Goal: Feedback & Contribution: Leave review/rating

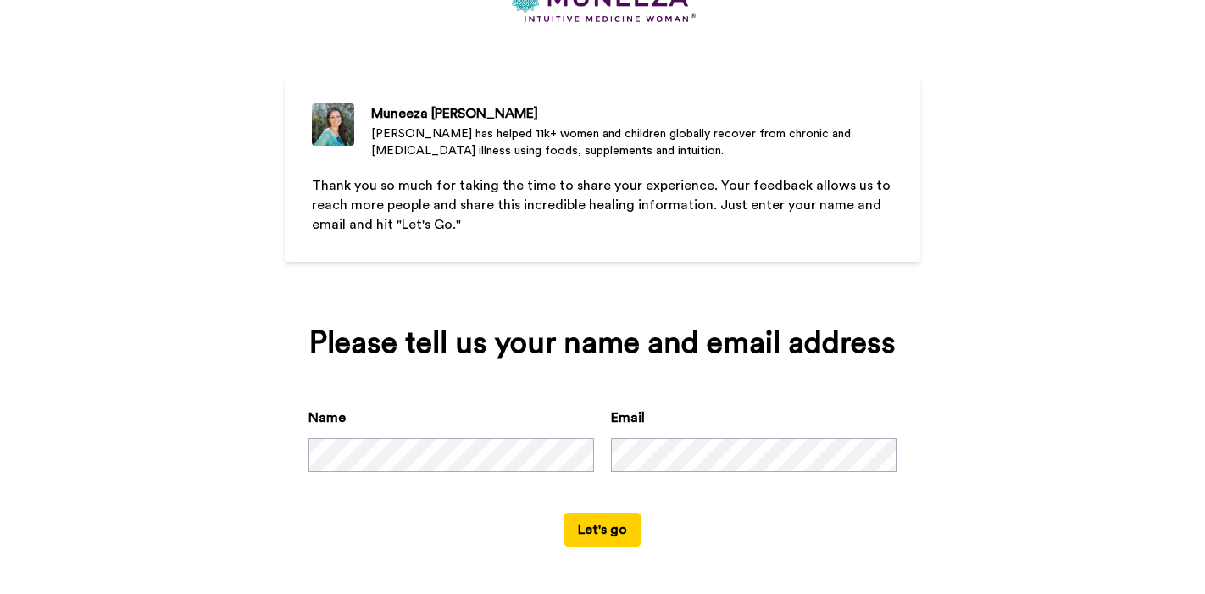
click at [707, 511] on div "Name Email" at bounding box center [602, 460] width 588 height 105
click at [611, 521] on button "Let's go" at bounding box center [602, 530] width 76 height 34
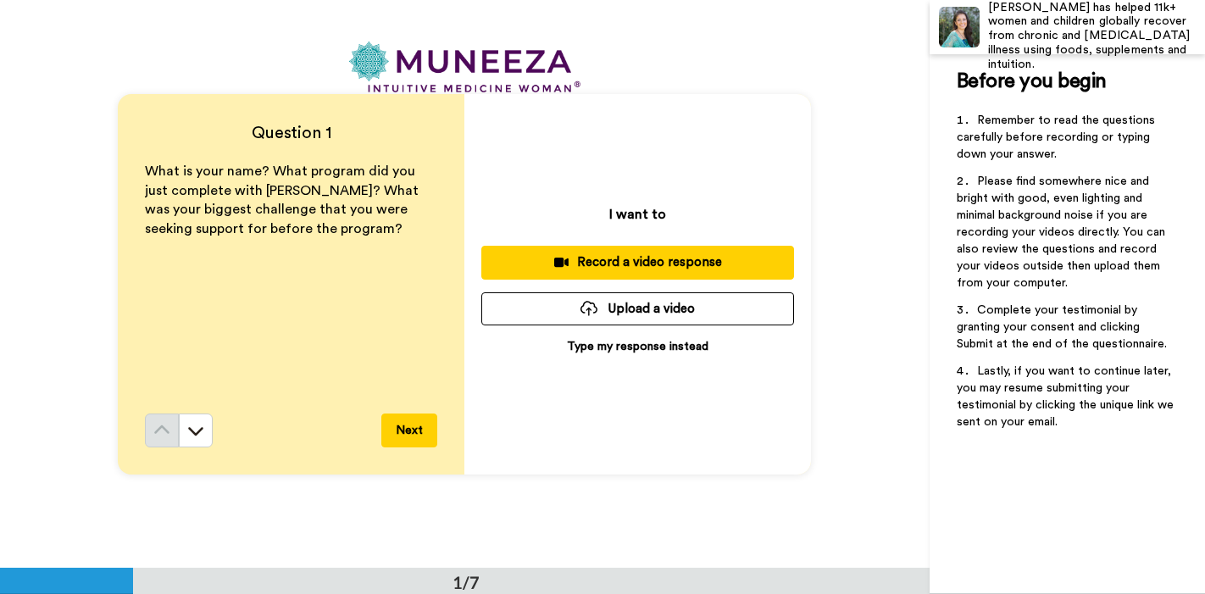
click at [642, 350] on p "Type my response instead" at bounding box center [637, 346] width 141 height 17
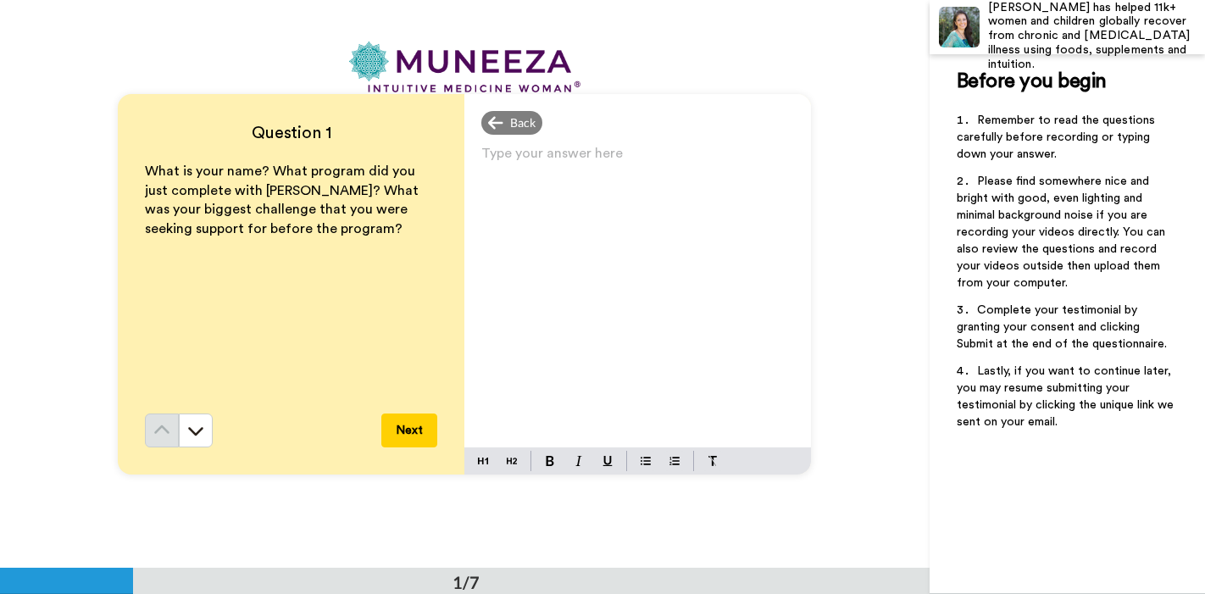
click at [502, 157] on p "Type your answer here ﻿" at bounding box center [637, 160] width 313 height 24
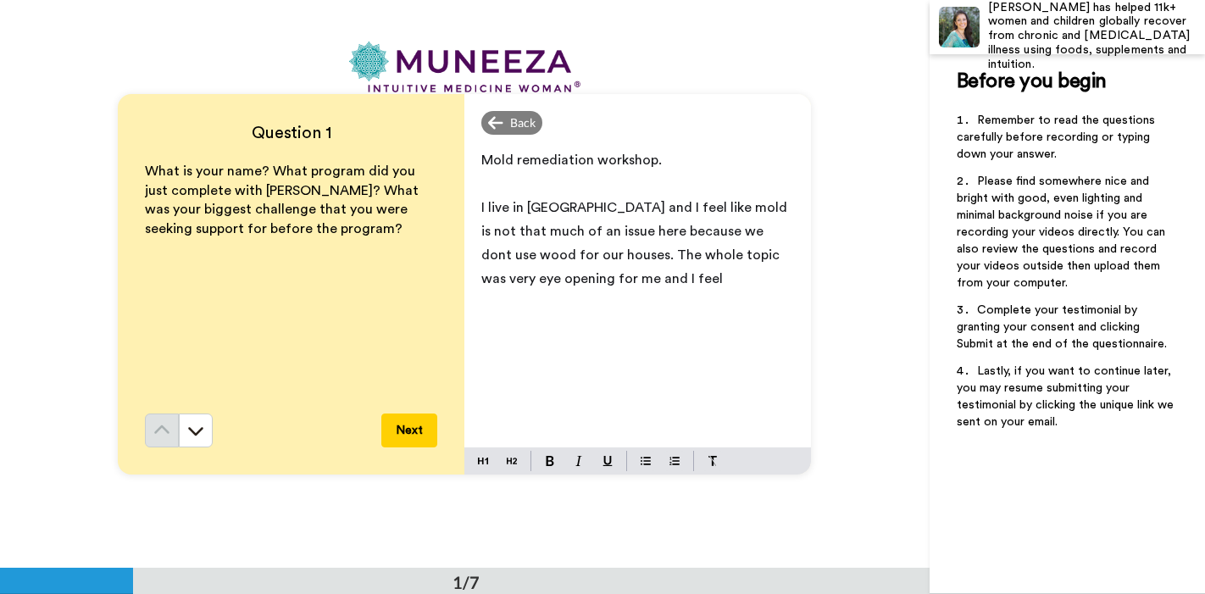
click at [480, 164] on div "Mold remediation workshop. ﻿ I live in [GEOGRAPHIC_DATA] and I feel like mold i…" at bounding box center [637, 294] width 347 height 306
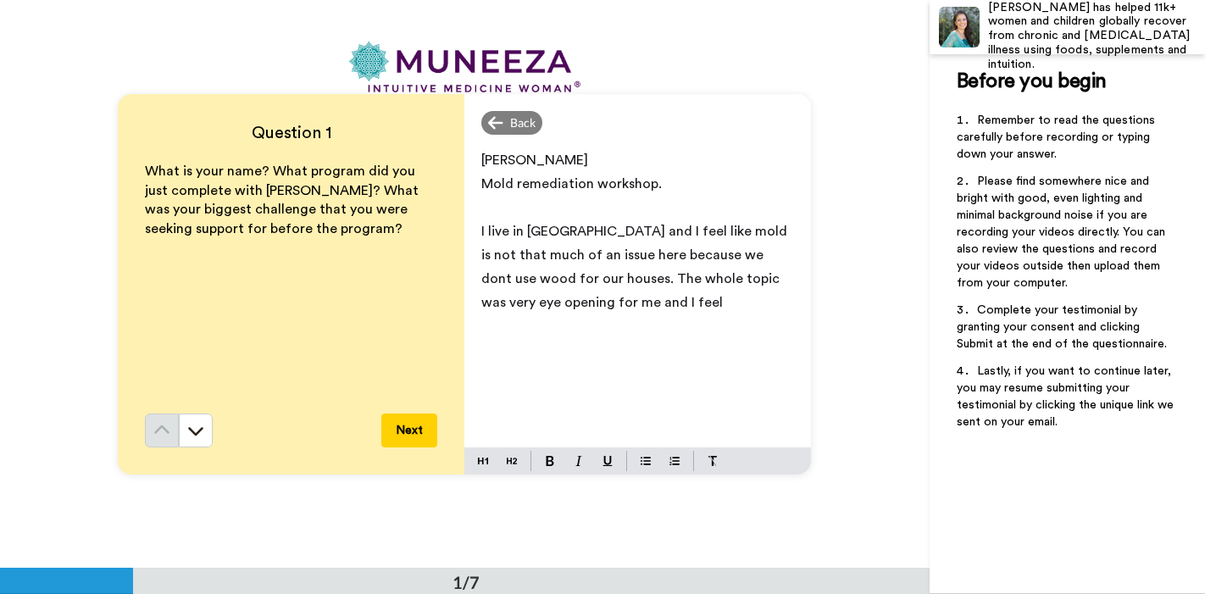
click at [586, 302] on p "I live in [GEOGRAPHIC_DATA] and I feel like mold is not that much of an issue h…" at bounding box center [637, 266] width 313 height 95
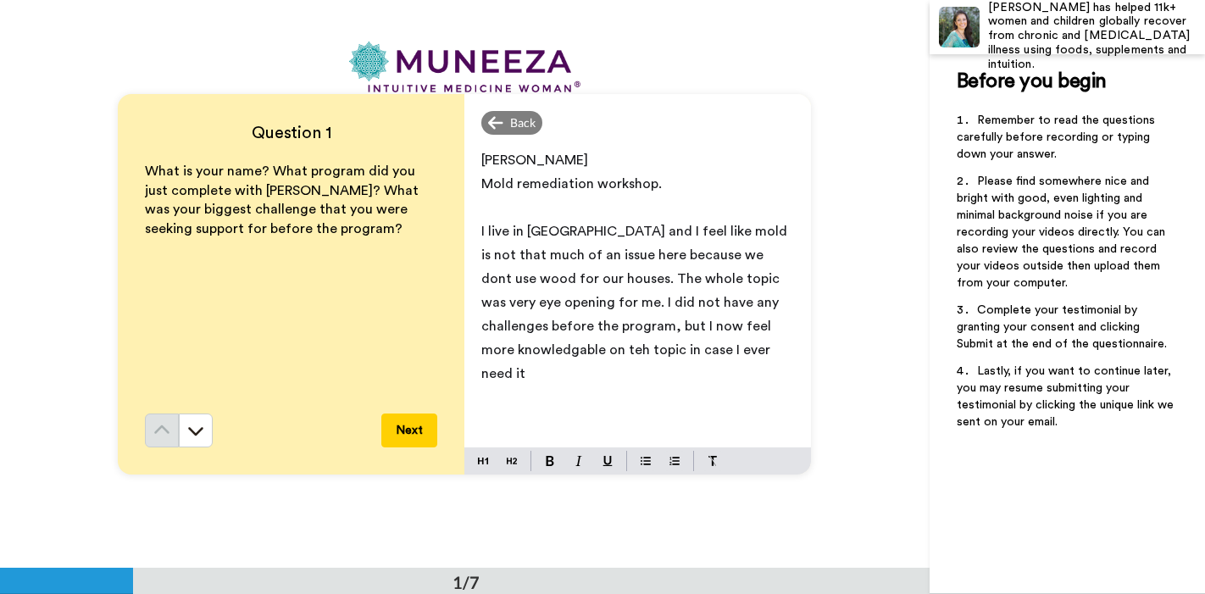
click at [440, 421] on div "Question 1 What is your name? What program did you just complete with [PERSON_N…" at bounding box center [291, 284] width 347 height 380
click at [414, 423] on button "Next" at bounding box center [409, 430] width 56 height 34
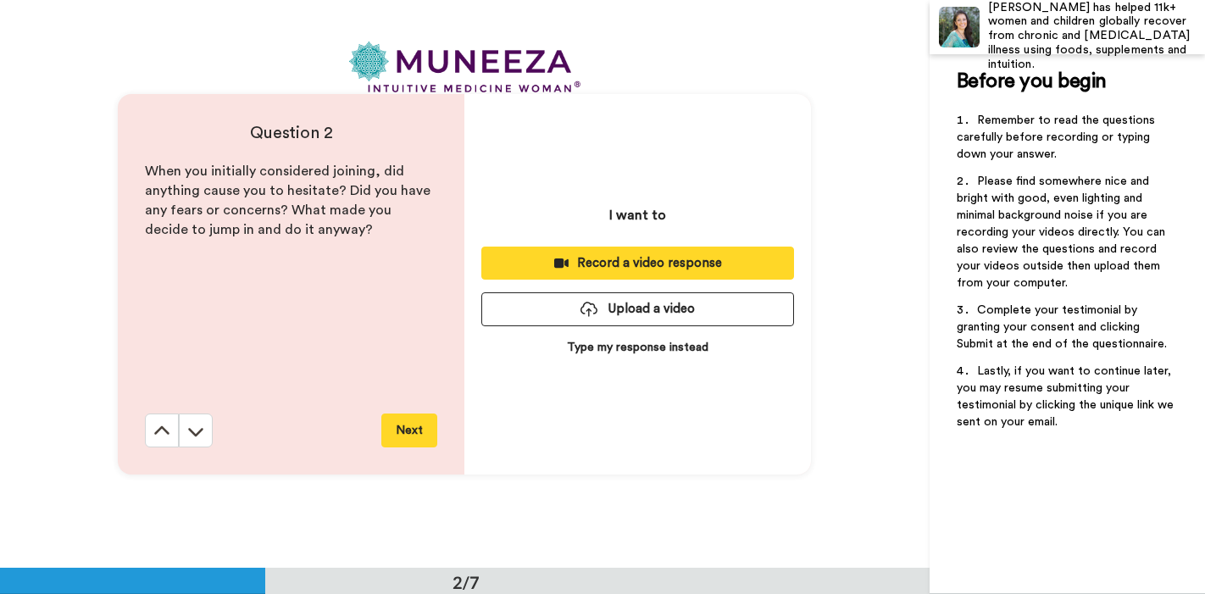
scroll to position [569, 0]
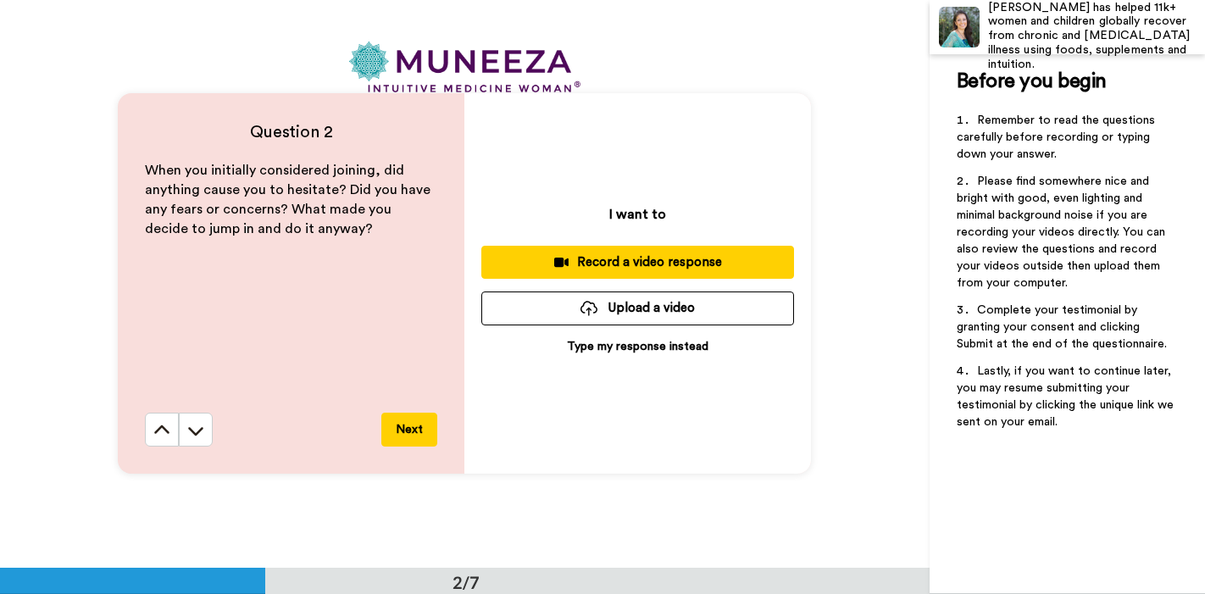
click at [608, 352] on p "Type my response instead" at bounding box center [637, 346] width 141 height 17
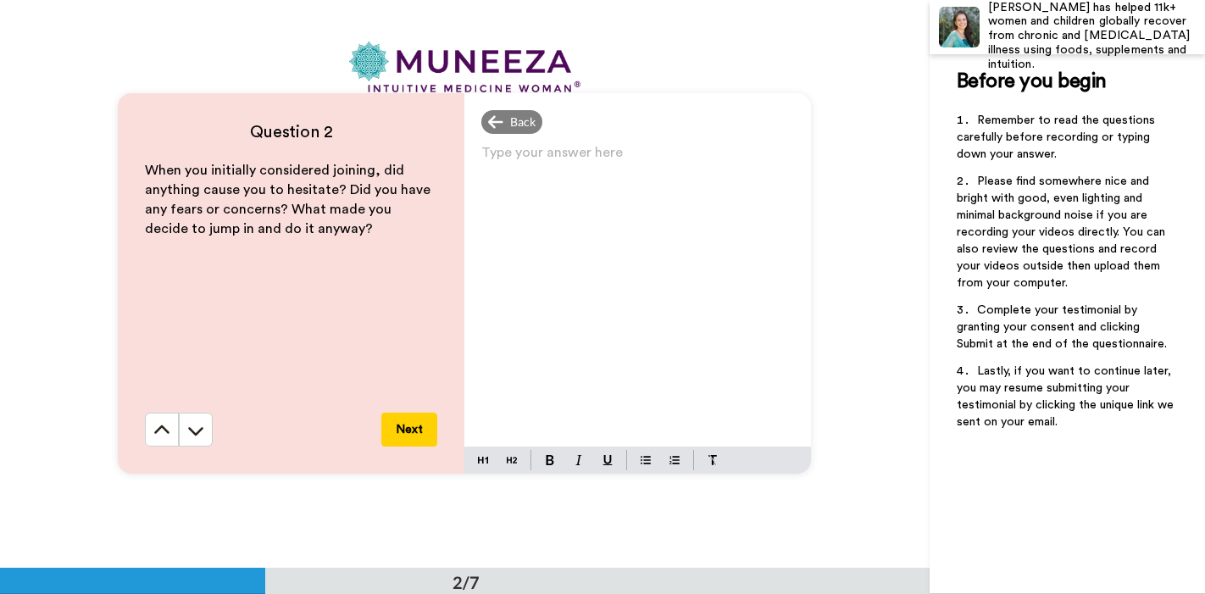
click at [535, 162] on p "Type your answer here ﻿" at bounding box center [637, 159] width 313 height 24
click at [402, 422] on button "Next" at bounding box center [409, 430] width 56 height 34
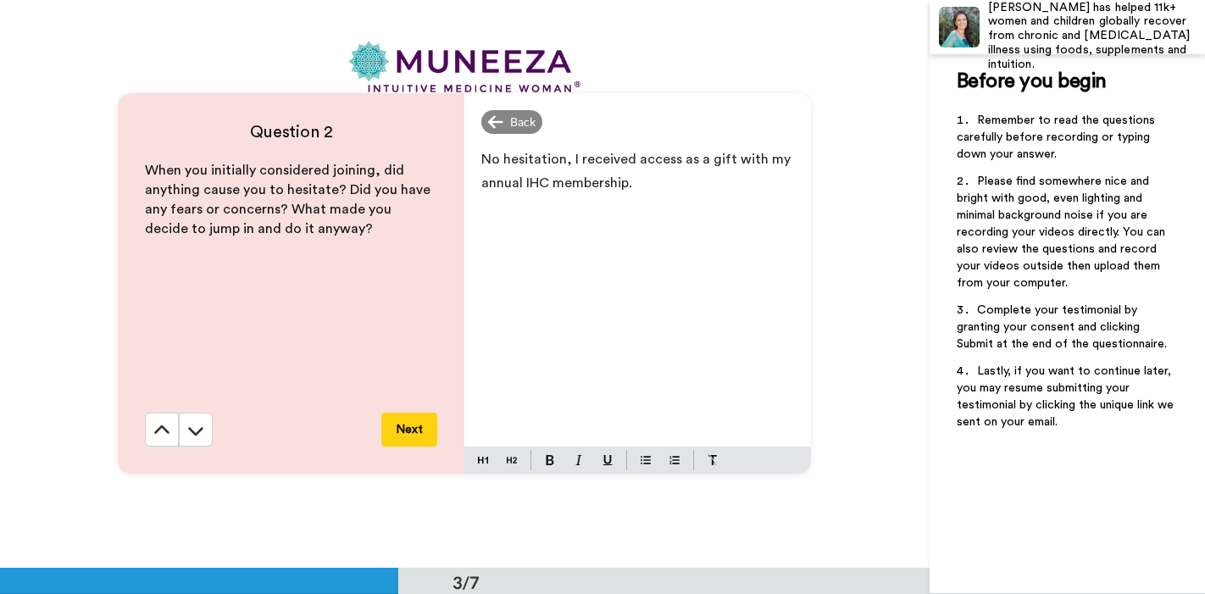
scroll to position [1136, 0]
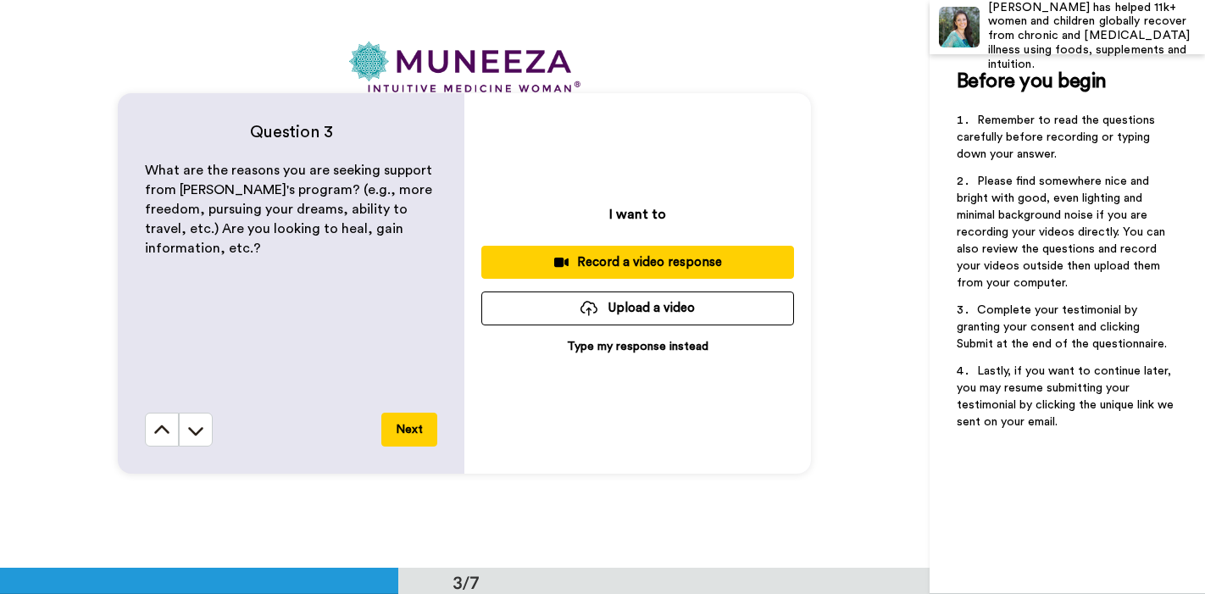
click at [610, 347] on p "Type my response instead" at bounding box center [637, 346] width 141 height 17
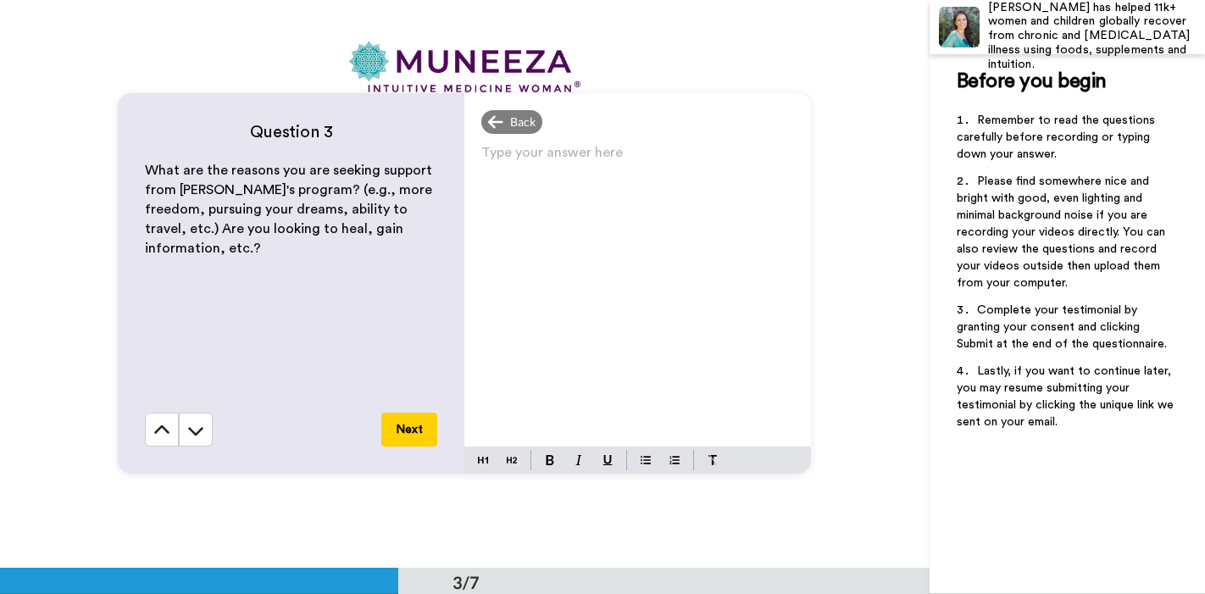
click at [494, 162] on p "Type your answer here ﻿" at bounding box center [637, 159] width 313 height 24
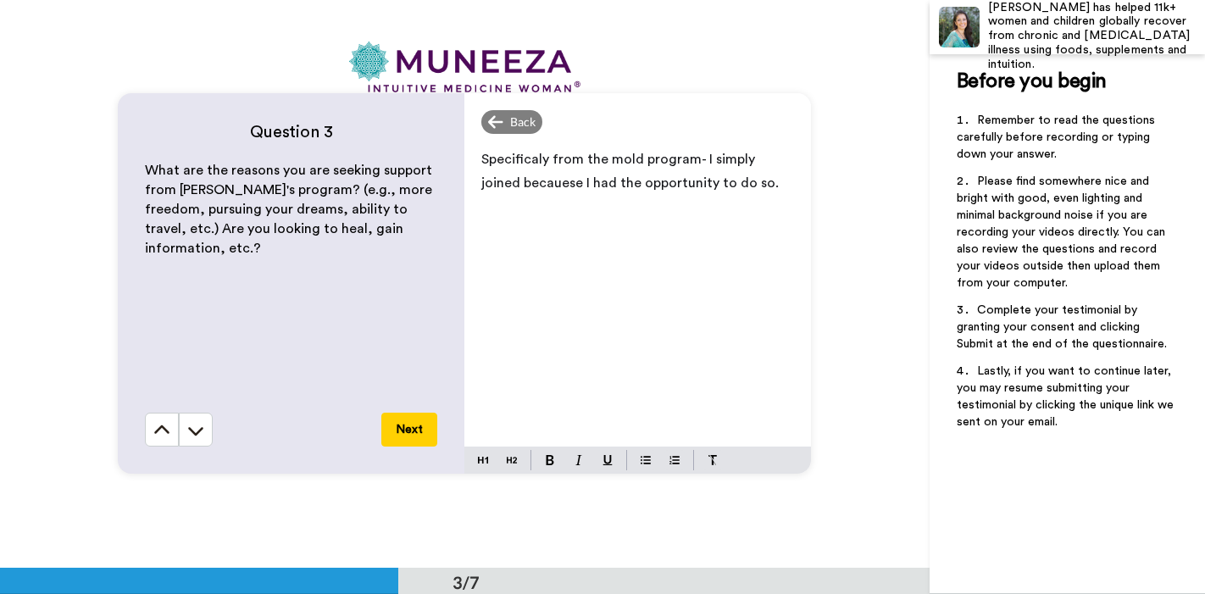
click at [512, 186] on span "Specificaly from the mold program- I simply joined becauese I had the opportuni…" at bounding box center [629, 171] width 297 height 37
click at [524, 187] on span "Specificaly from the mold program- I simply joined becauese I had the opportuni…" at bounding box center [629, 171] width 297 height 37
click at [730, 183] on p "Specificaly from the mold program- I simply joined because I had the opportunit…" at bounding box center [637, 170] width 313 height 47
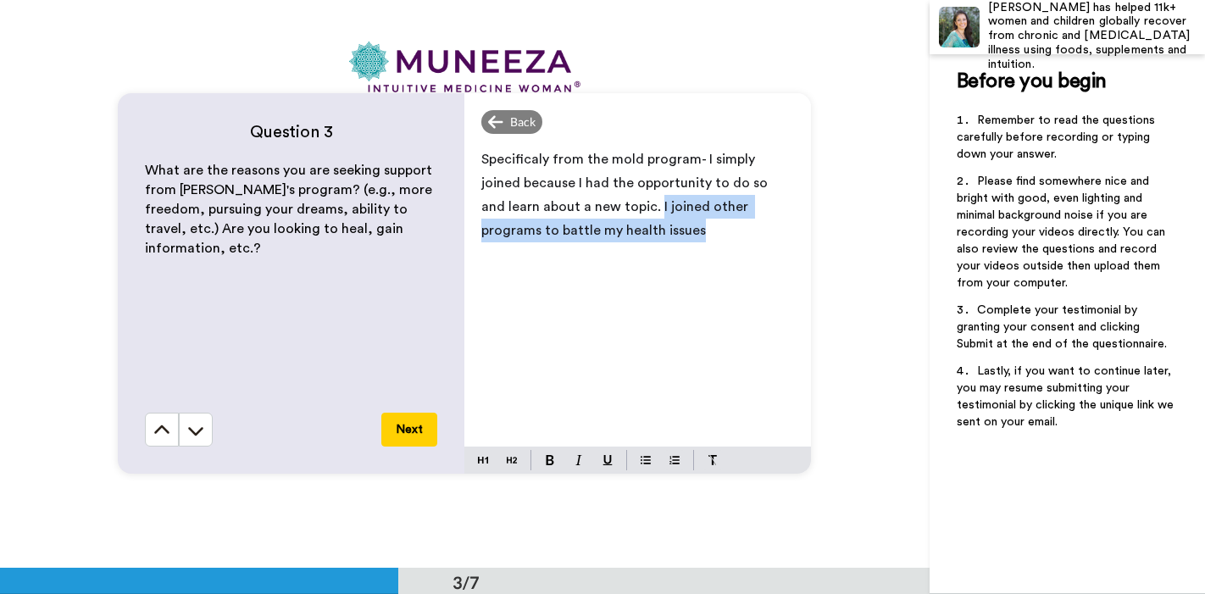
drag, startPoint x: 660, startPoint y: 242, endPoint x: 598, endPoint y: 210, distance: 69.7
click at [598, 210] on p "Specificaly from the mold program- I simply joined because I had the opportunit…" at bounding box center [637, 194] width 313 height 95
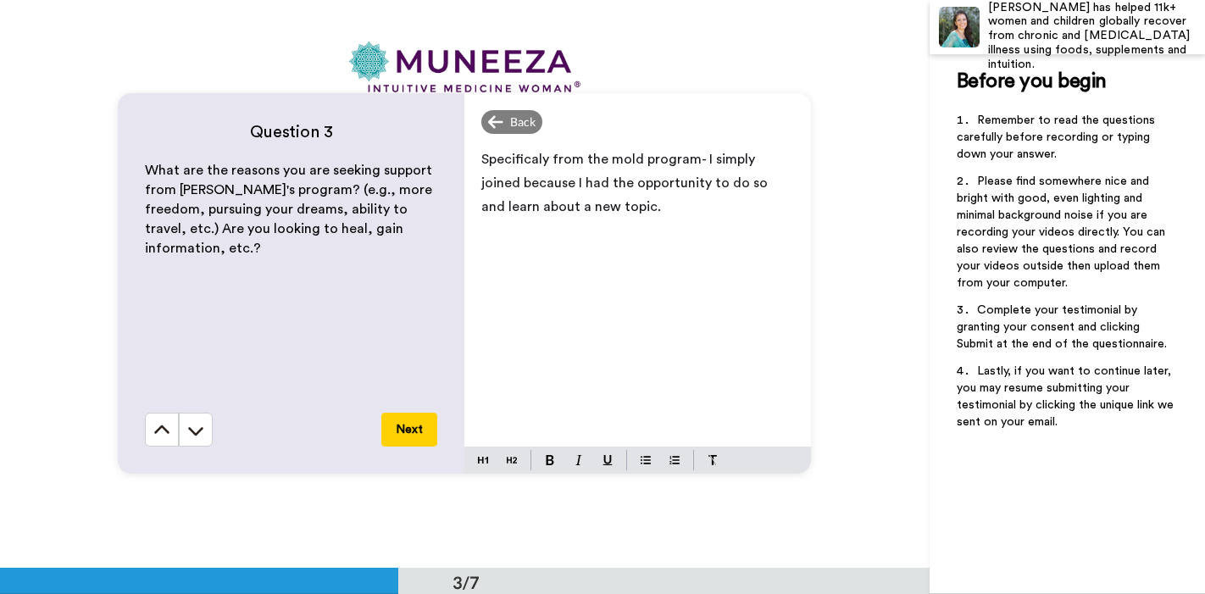
click at [408, 424] on button "Next" at bounding box center [409, 430] width 56 height 34
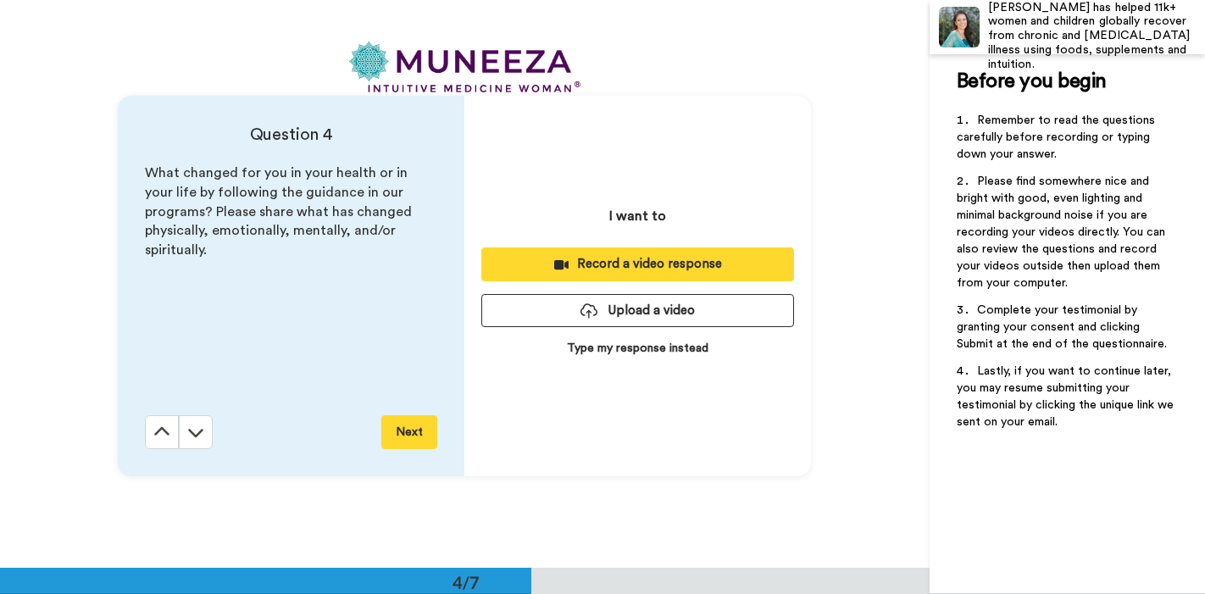
scroll to position [1705, 0]
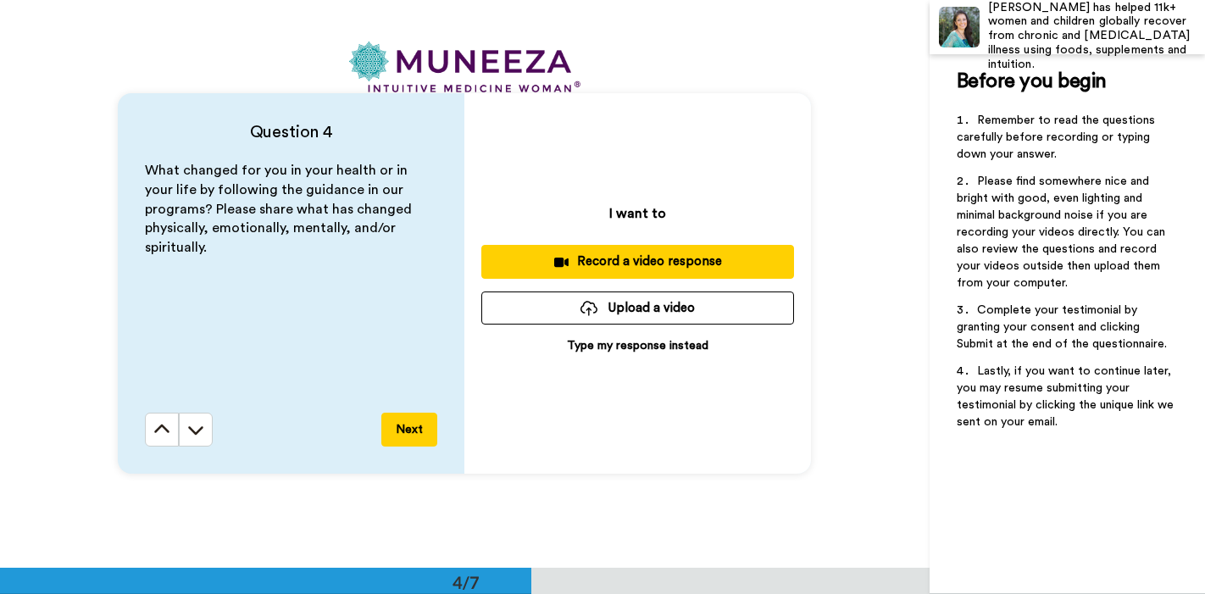
click at [596, 346] on p "Type my response instead" at bounding box center [637, 345] width 141 height 17
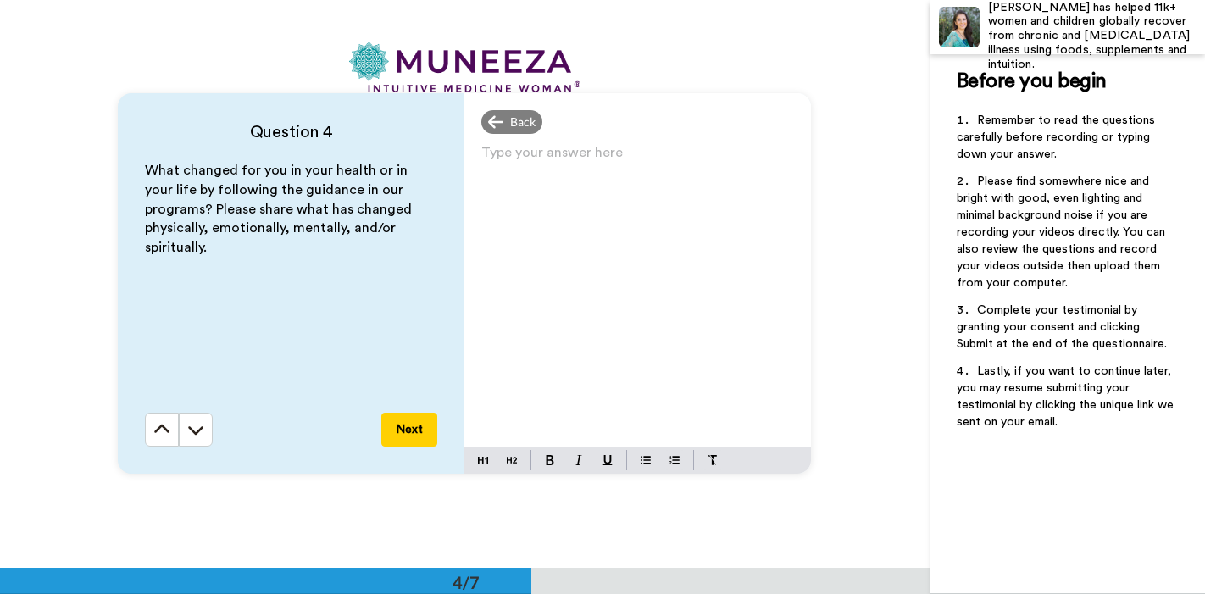
click at [507, 181] on div "Type your answer here ﻿" at bounding box center [637, 294] width 347 height 306
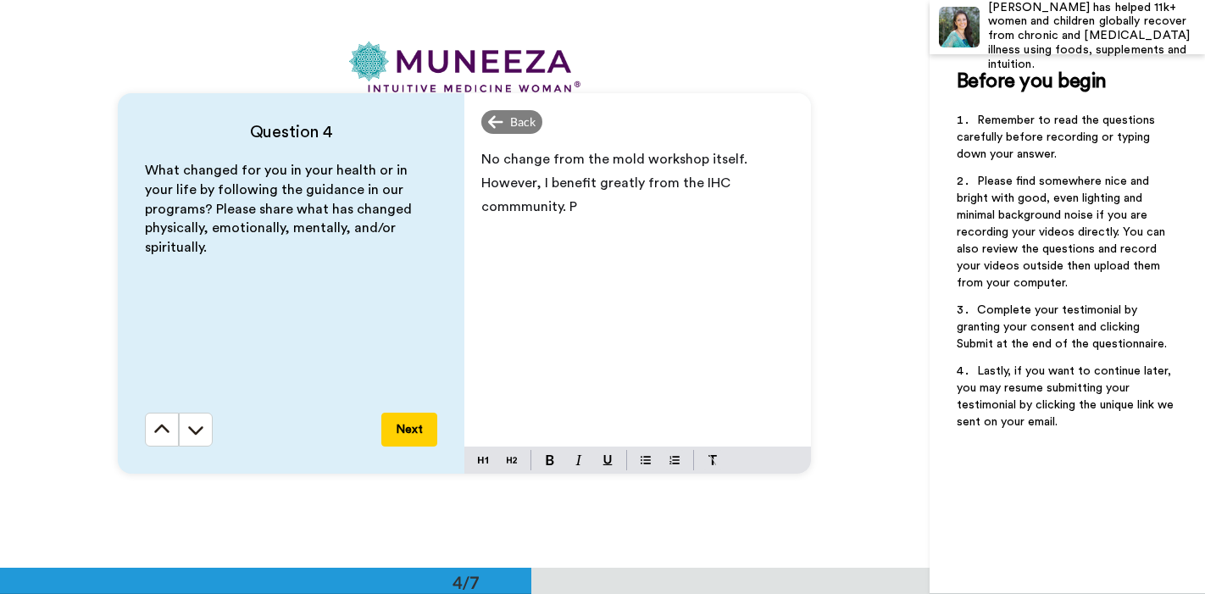
click at [517, 211] on span "However, I benefit greatly from the IHC commmunity. P" at bounding box center [607, 194] width 252 height 37
click at [595, 214] on p "However, I benefit greatly from the IHC community. P" at bounding box center [637, 194] width 313 height 47
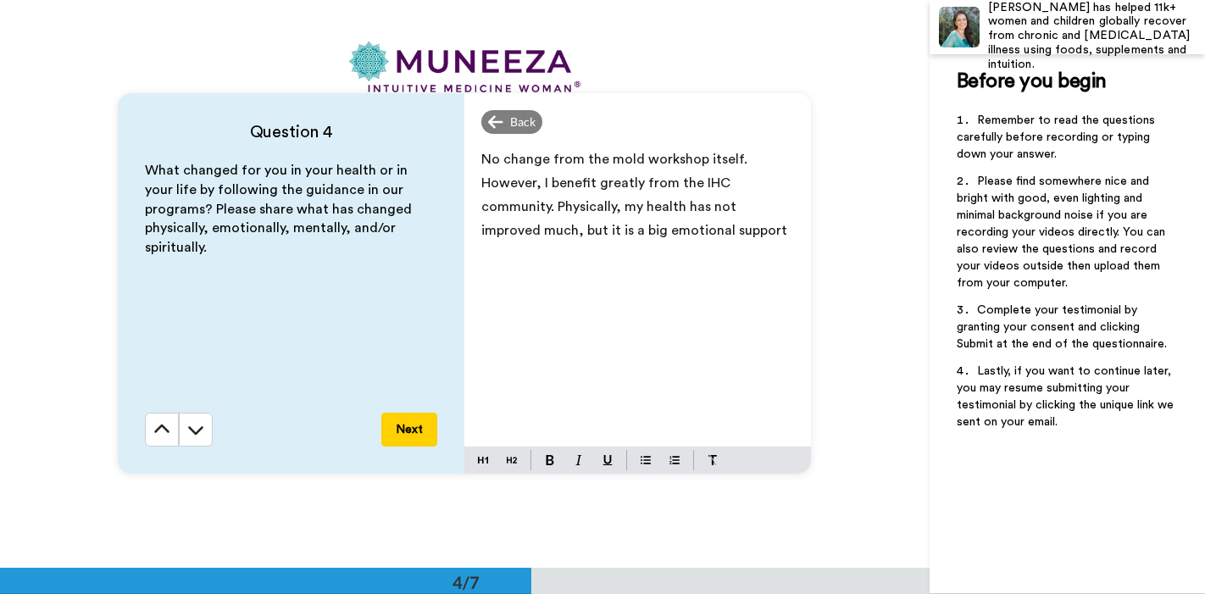
click at [629, 157] on span "No change from the mold workshop itself." at bounding box center [614, 160] width 266 height 14
click at [739, 230] on p "However, I benefit greatly from the IHC community. Physically, my health has no…" at bounding box center [637, 206] width 313 height 71
click at [413, 440] on button "Next" at bounding box center [409, 430] width 56 height 34
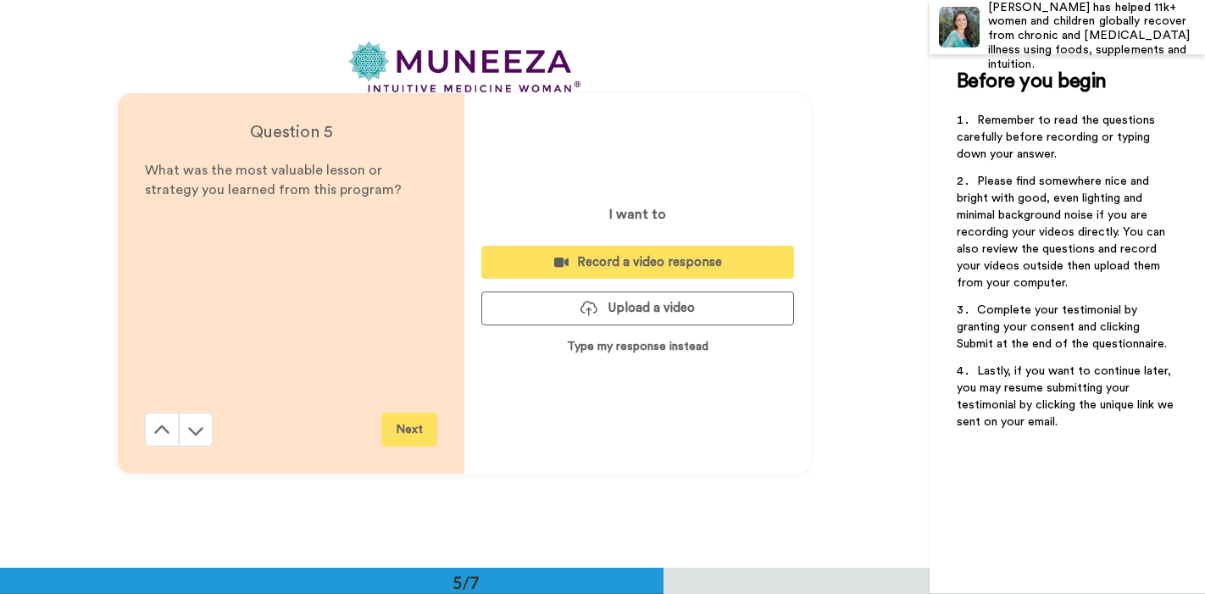
scroll to position [2272, 0]
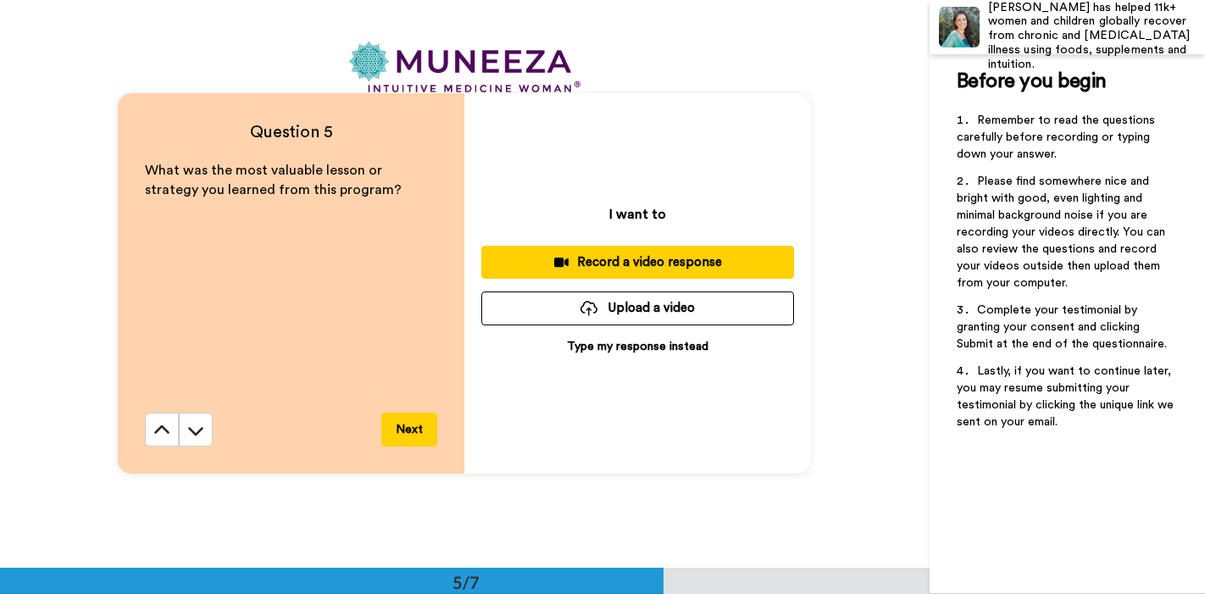
click at [656, 351] on p "Type my response instead" at bounding box center [637, 346] width 141 height 17
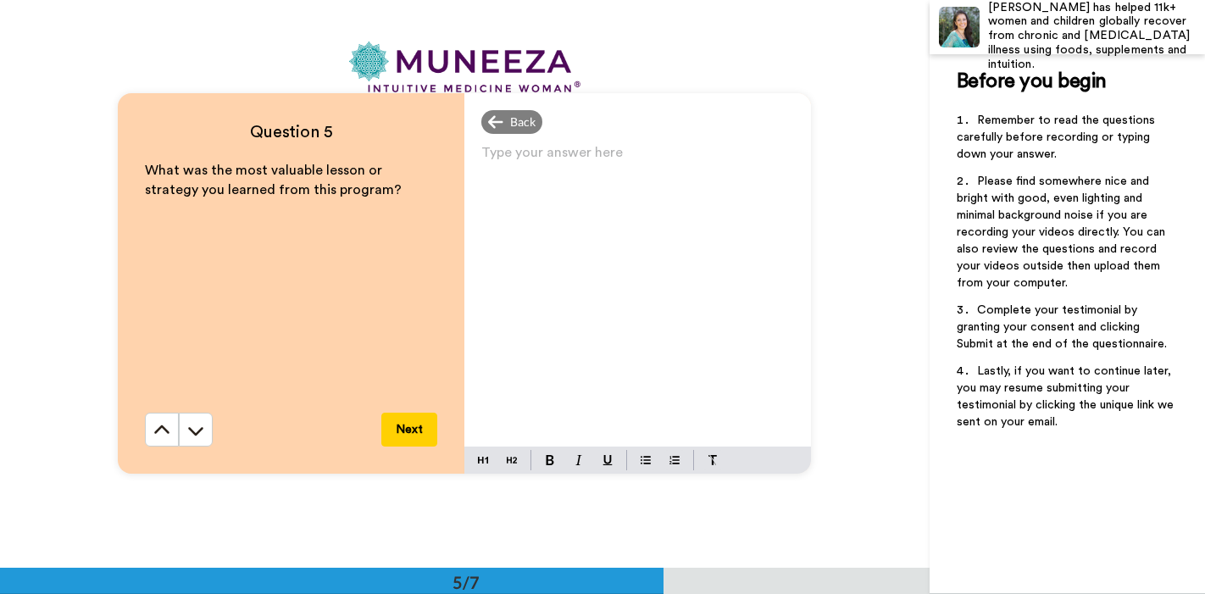
click at [520, 157] on p "Type your answer here ﻿" at bounding box center [637, 159] width 313 height 24
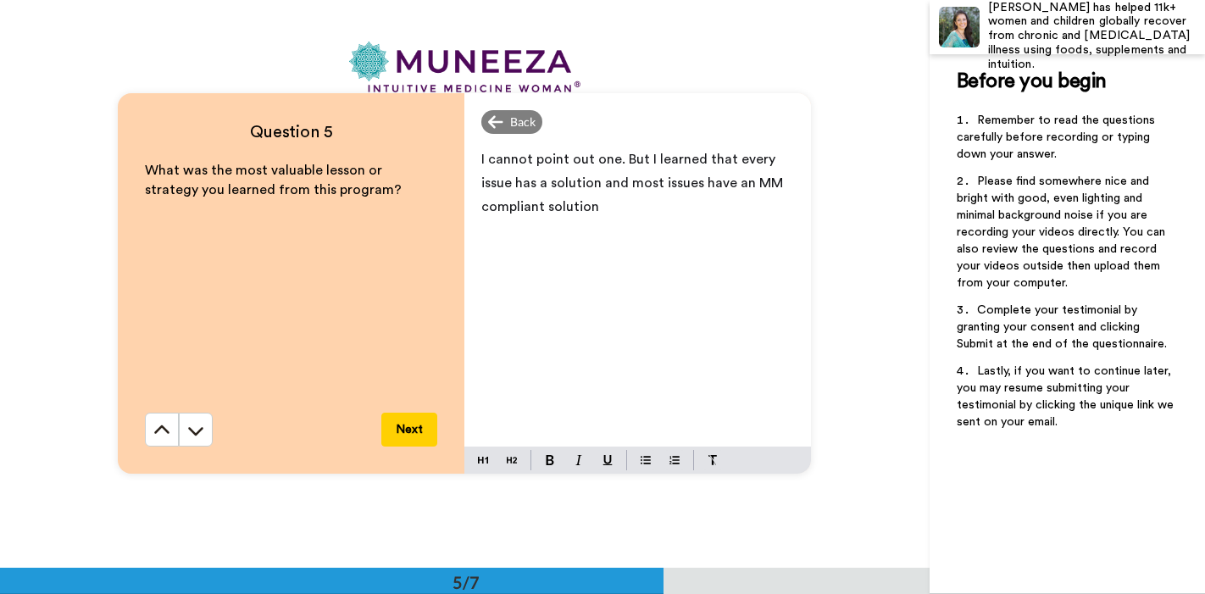
click at [402, 427] on button "Next" at bounding box center [409, 430] width 56 height 34
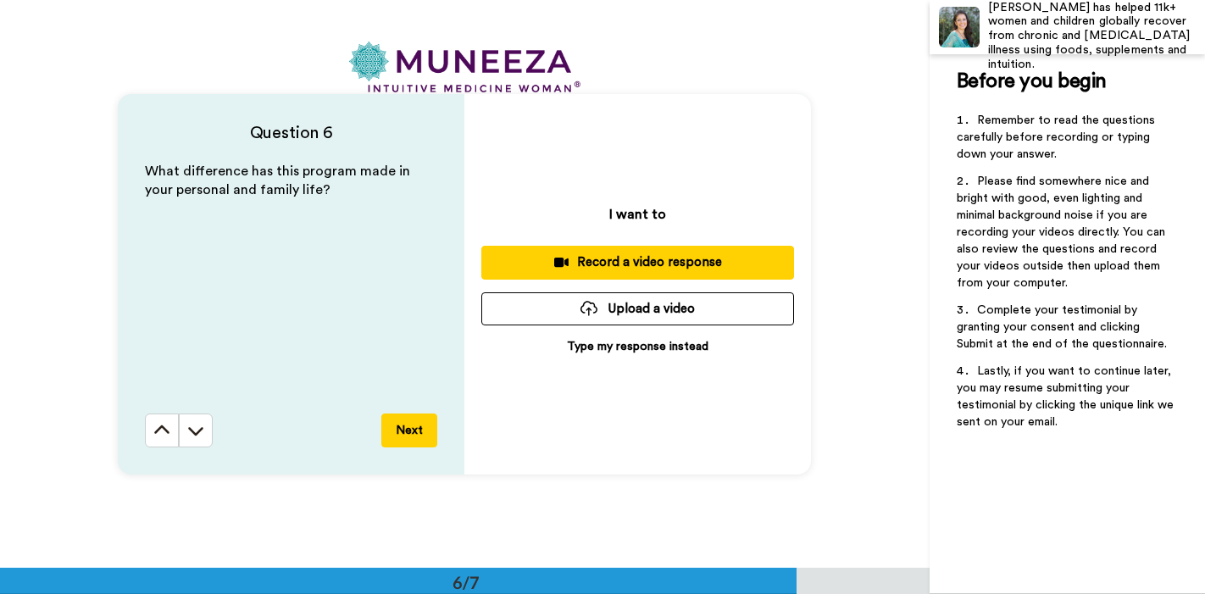
click at [627, 352] on p "Type my response instead" at bounding box center [637, 346] width 141 height 17
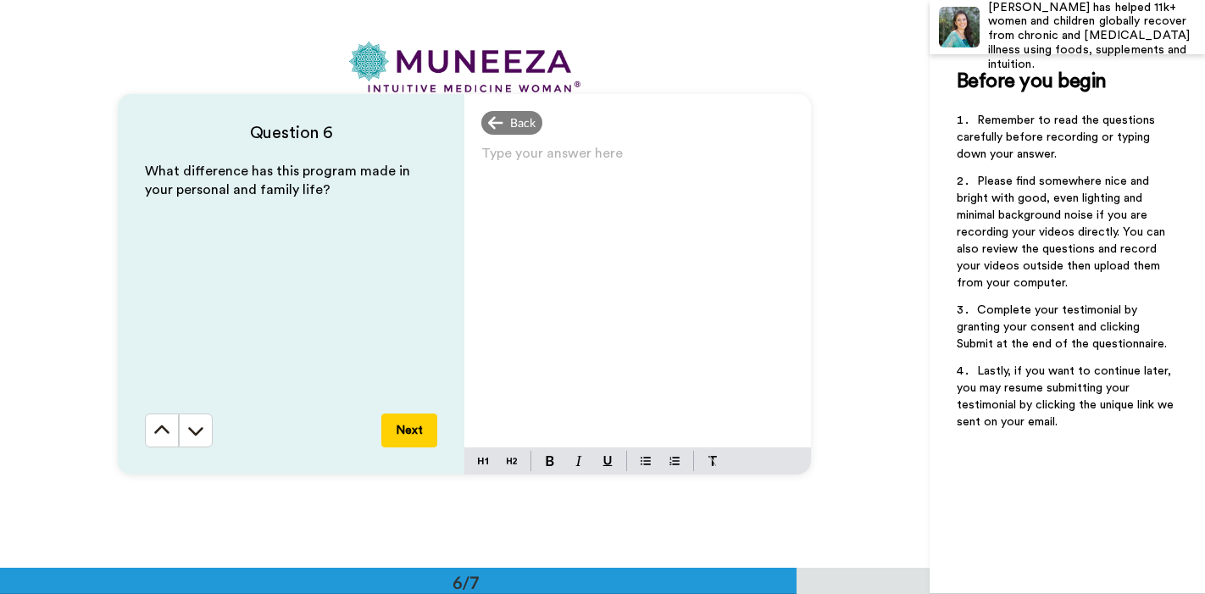
click at [502, 153] on p "Type your answer here ﻿" at bounding box center [637, 160] width 313 height 24
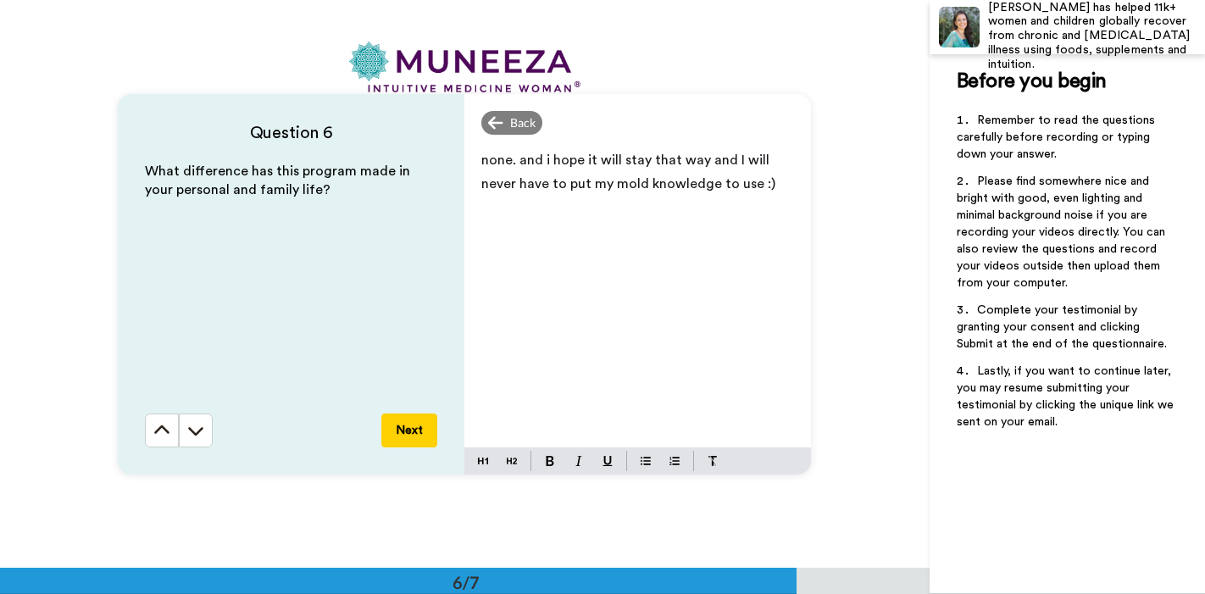
click at [403, 436] on button "Next" at bounding box center [409, 430] width 56 height 34
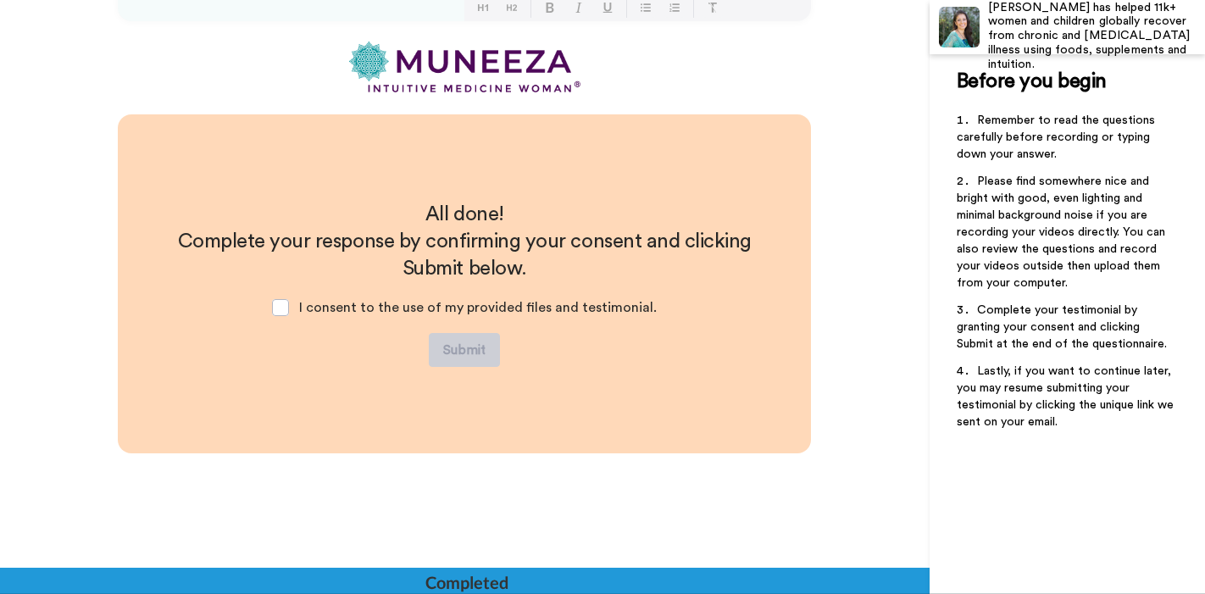
scroll to position [3294, 0]
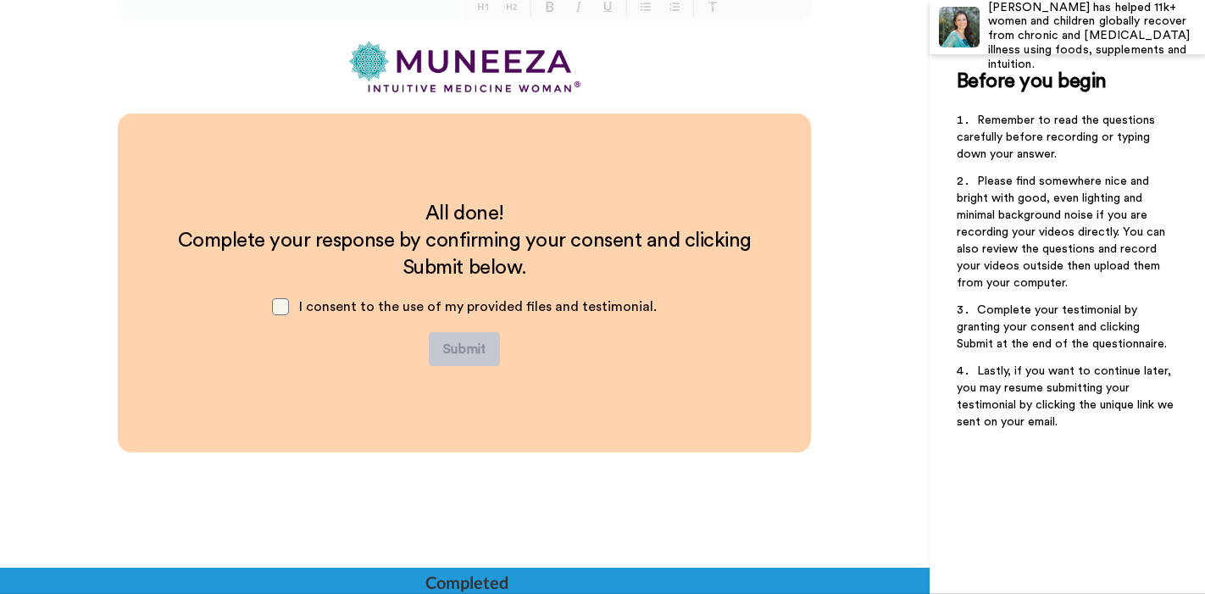
click at [283, 310] on span at bounding box center [280, 306] width 17 height 17
click at [455, 352] on button "Submit" at bounding box center [464, 349] width 71 height 34
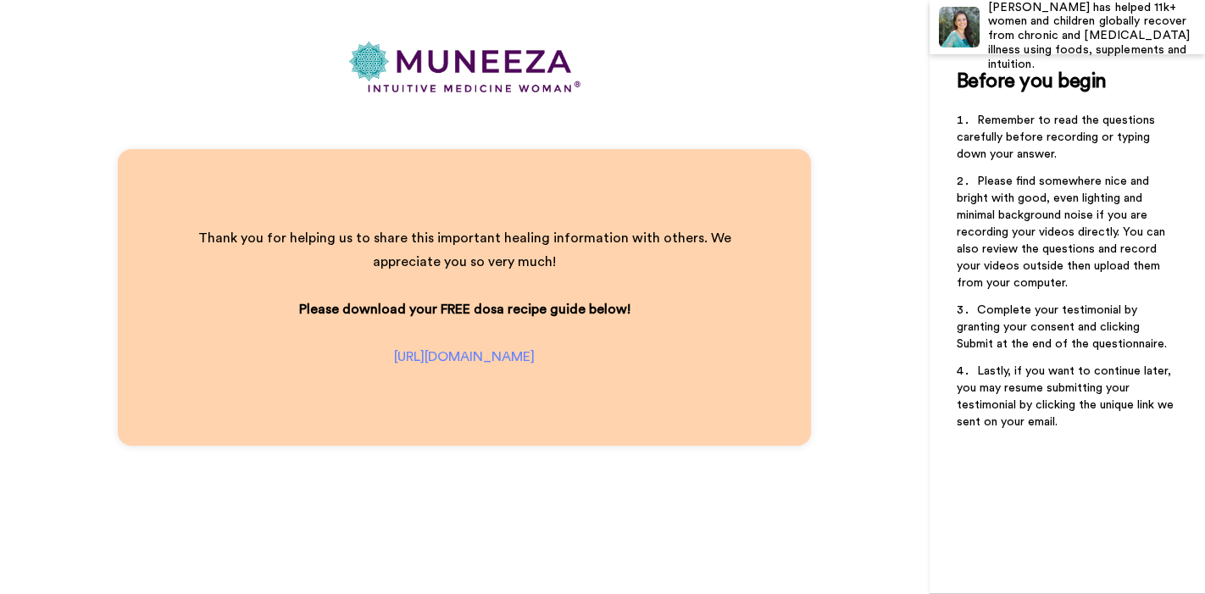
click at [458, 350] on span "[URL][DOMAIN_NAME]" at bounding box center [464, 357] width 141 height 14
